Goal: Information Seeking & Learning: Learn about a topic

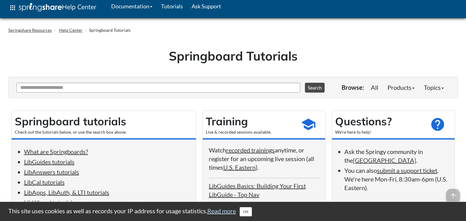
scroll to position [62, 0]
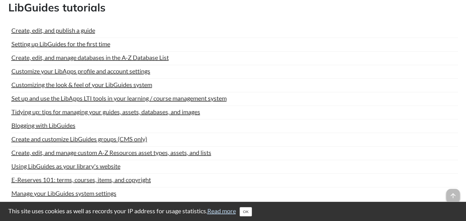
scroll to position [366, 0]
